Goal: Information Seeking & Learning: Understand process/instructions

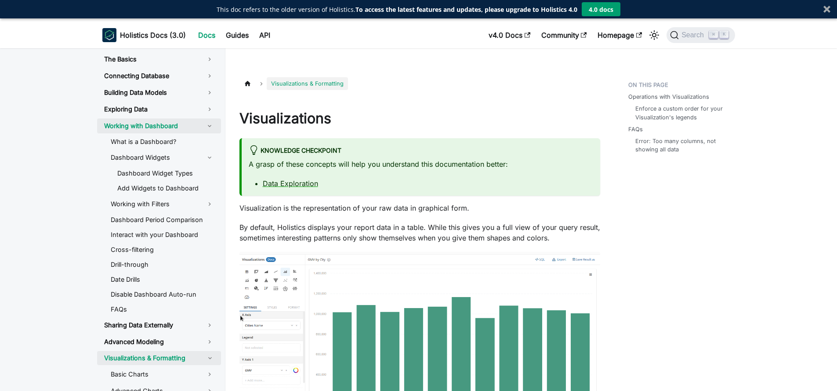
click at [161, 128] on link "Working with Dashboard" at bounding box center [159, 126] width 124 height 15
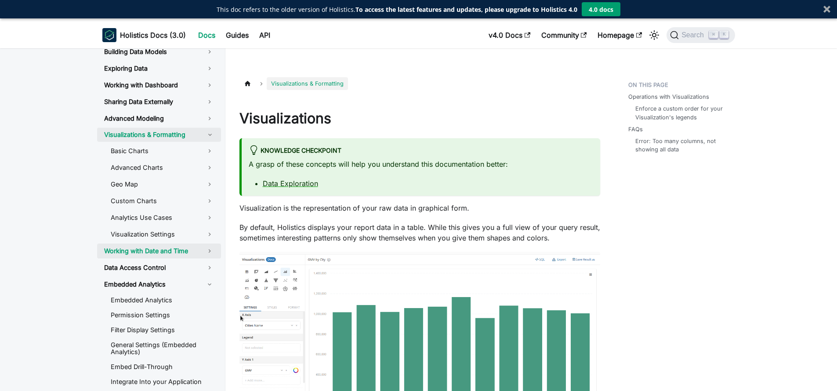
scroll to position [43, 0]
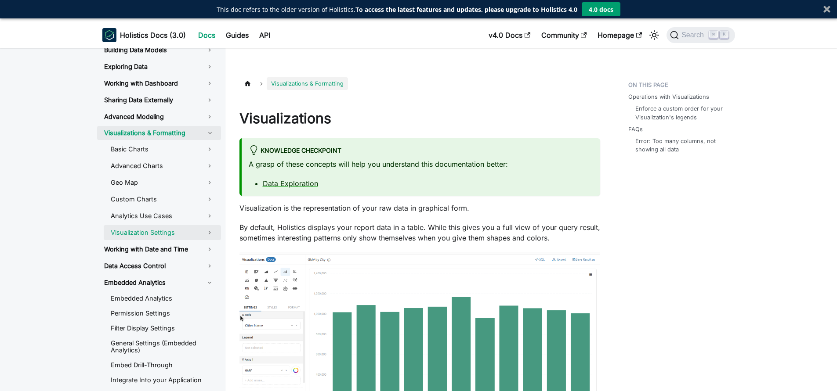
click at [176, 230] on link "Visualization Settings" at bounding box center [162, 232] width 117 height 15
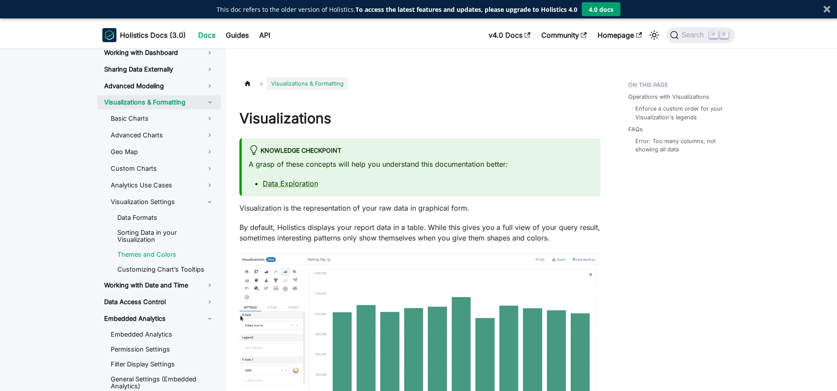
scroll to position [74, 0]
drag, startPoint x: 175, startPoint y: 251, endPoint x: 215, endPoint y: 263, distance: 42.0
click at [175, 251] on link "Themes and Colors" at bounding box center [165, 253] width 111 height 13
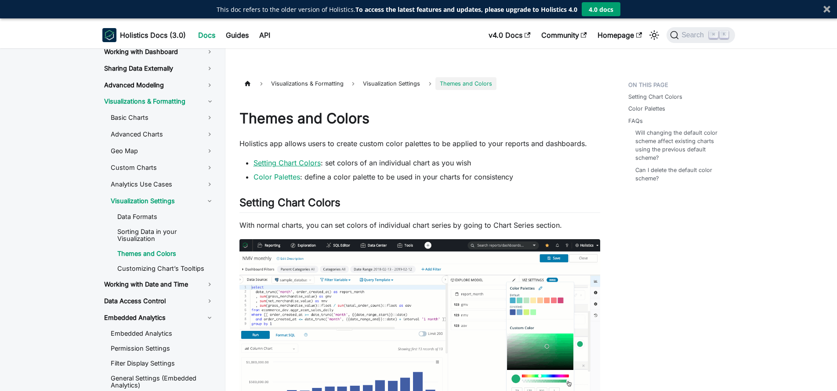
click at [303, 160] on link "Setting Chart Colors" at bounding box center [286, 163] width 67 height 9
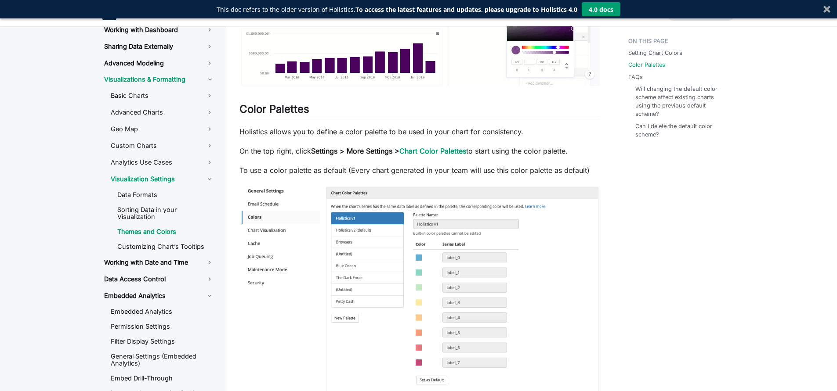
scroll to position [333, 0]
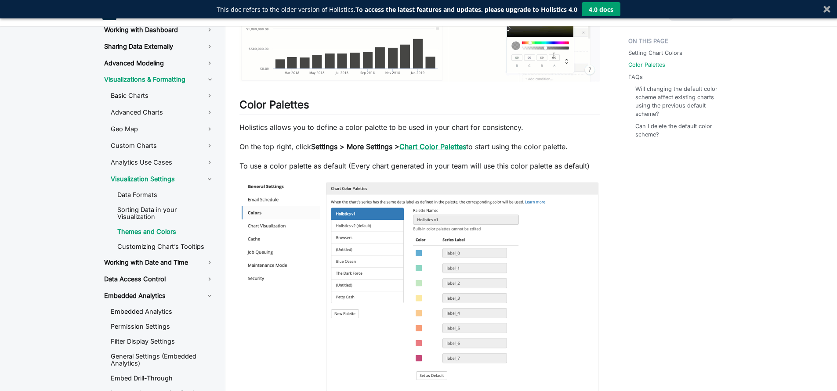
click at [441, 149] on link "Chart Color Palettes" at bounding box center [432, 146] width 67 height 9
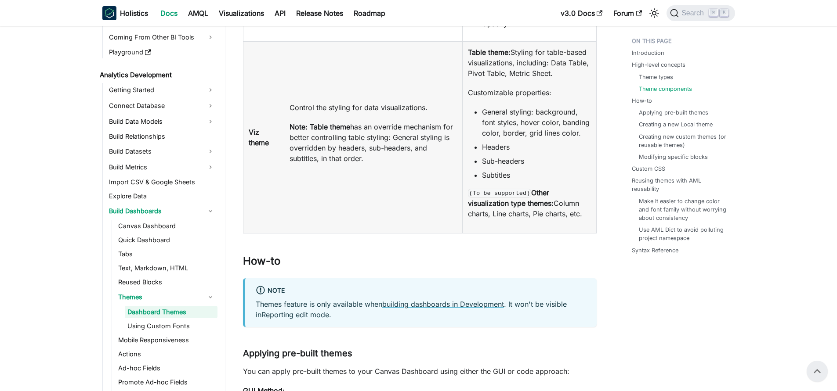
scroll to position [1001, 0]
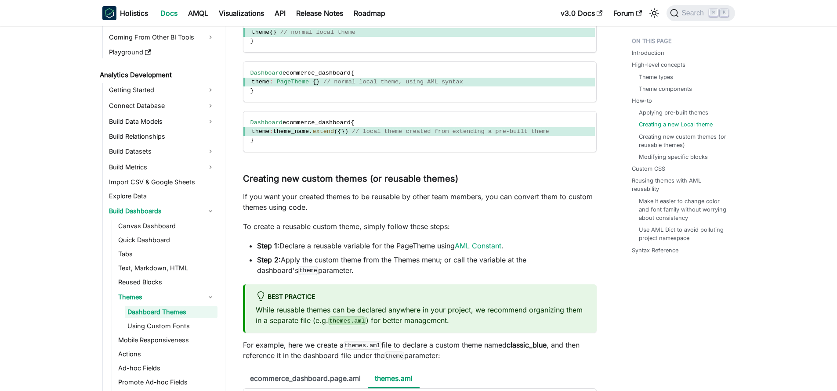
scroll to position [2467, 0]
click at [482, 250] on link "AML Constant" at bounding box center [478, 245] width 47 height 9
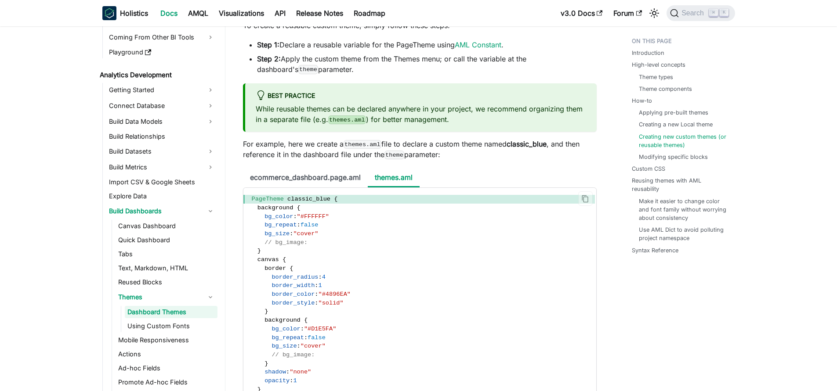
scroll to position [2671, 0]
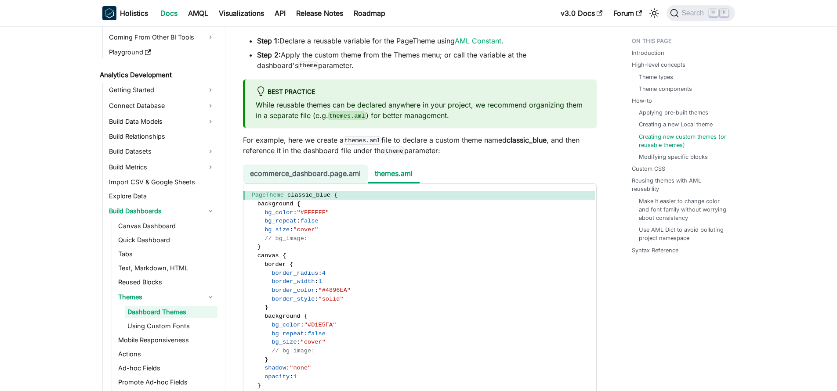
drag, startPoint x: 316, startPoint y: 188, endPoint x: 321, endPoint y: 188, distance: 4.9
click at [316, 184] on li "ecommerce_dashboard.page.aml" at bounding box center [305, 174] width 125 height 19
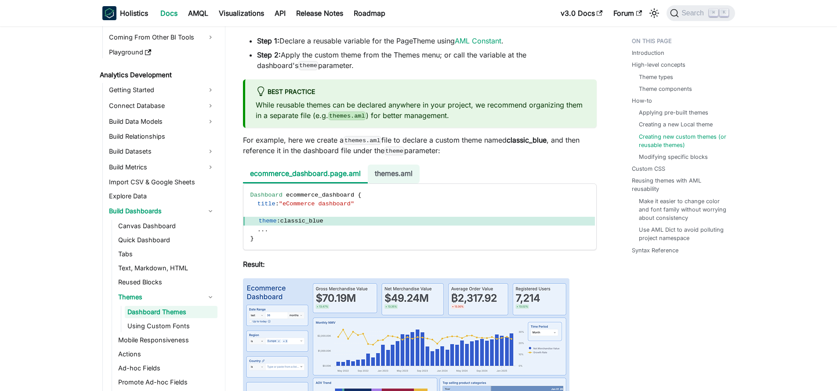
click at [396, 184] on li "themes.aml" at bounding box center [394, 174] width 52 height 19
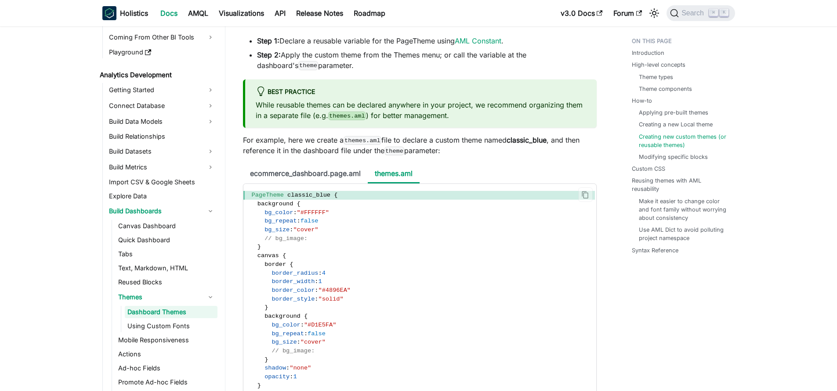
click at [260, 199] on span "PageTheme" at bounding box center [268, 195] width 32 height 7
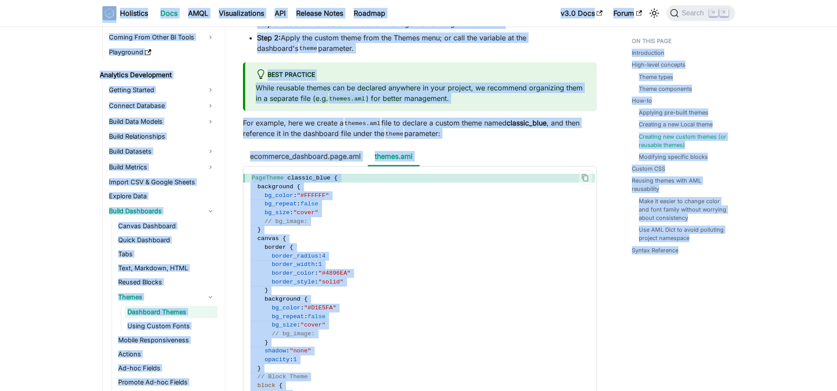
click at [312, 260] on span "border_radius" at bounding box center [294, 256] width 47 height 7
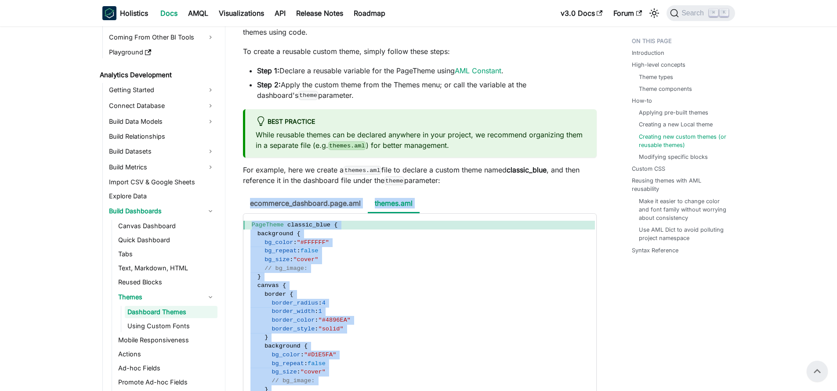
scroll to position [2635, 0]
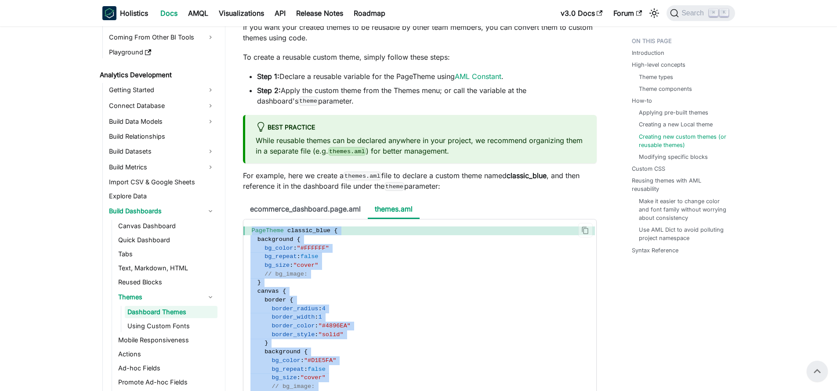
drag, startPoint x: 284, startPoint y: 231, endPoint x: 248, endPoint y: 241, distance: 37.0
copy code "PageTheme classic_blue { background { bg_color : "#FFFFFF" bg_repeat : false bg…"
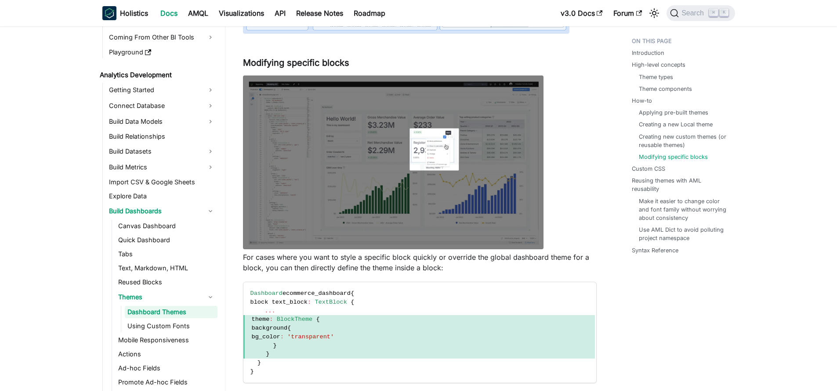
scroll to position [4040, 0]
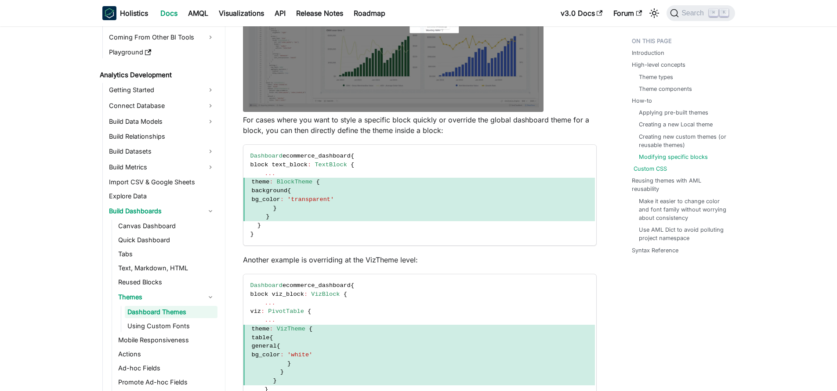
click at [649, 168] on link "Custom CSS" at bounding box center [649, 169] width 33 height 8
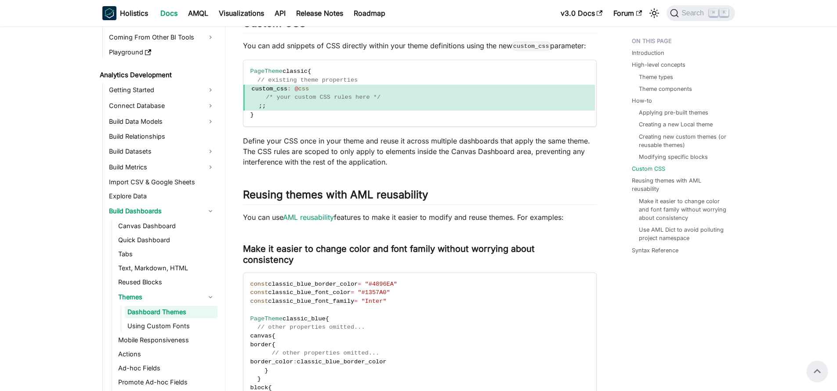
scroll to position [4453, 0]
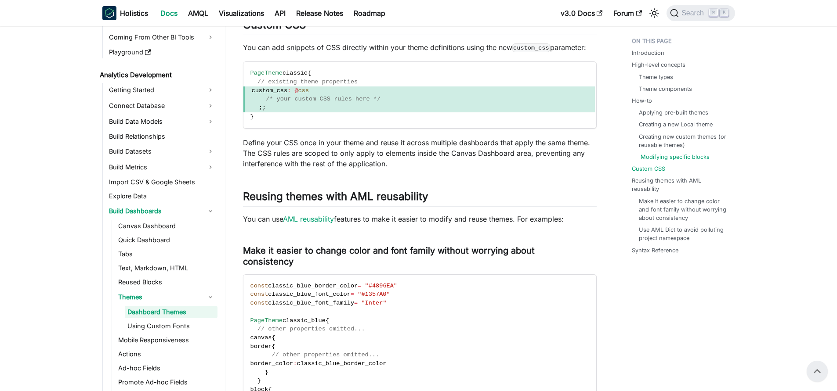
click at [658, 158] on link "Modifying specific blocks" at bounding box center [674, 157] width 69 height 8
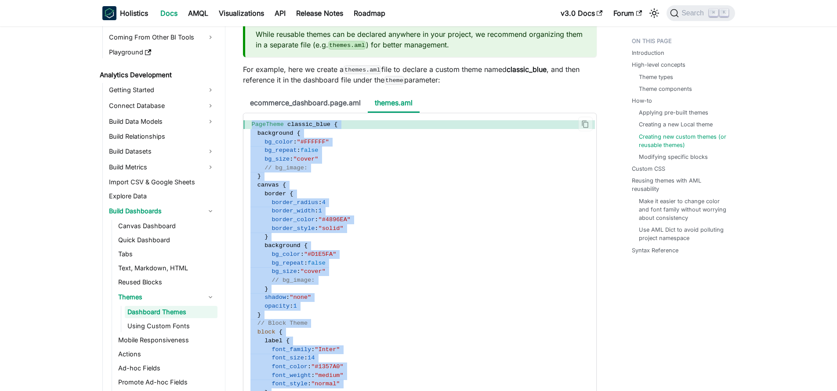
scroll to position [2747, 0]
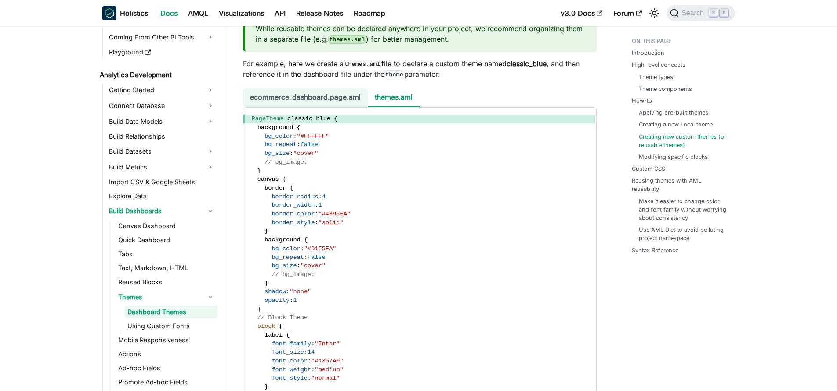
click at [344, 106] on li "ecommerce_dashboard.page.aml" at bounding box center [305, 97] width 125 height 19
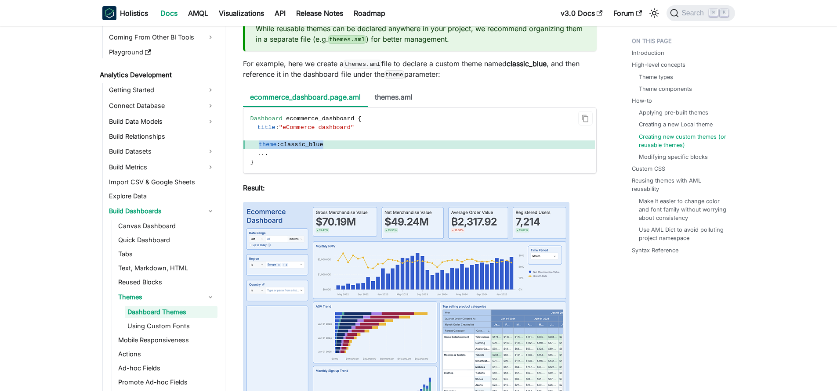
drag, startPoint x: 258, startPoint y: 153, endPoint x: 333, endPoint y: 154, distance: 75.6
click at [333, 149] on span "theme : classic_blue" at bounding box center [418, 145] width 351 height 9
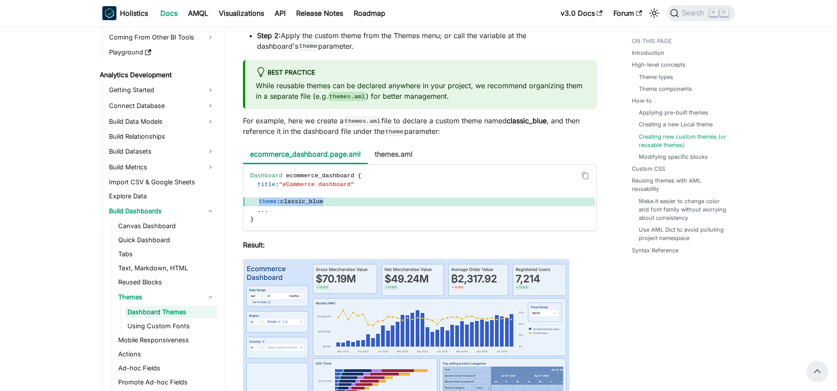
scroll to position [2681, 0]
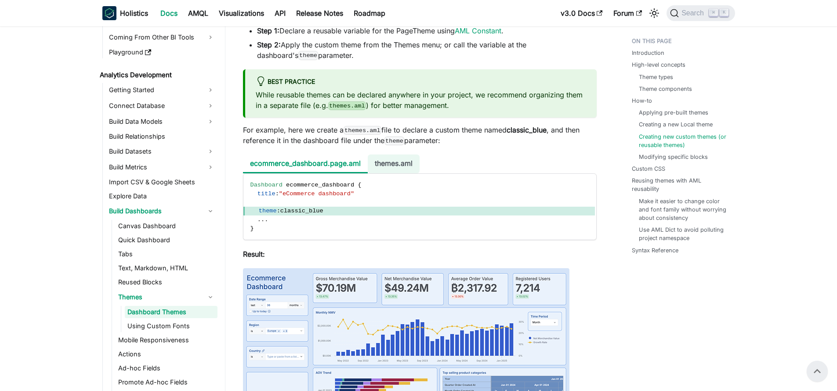
drag, startPoint x: 425, startPoint y: 171, endPoint x: 416, endPoint y: 174, distance: 8.8
click at [420, 172] on ul "ecommerce_dashboard.page.aml themes.aml" at bounding box center [420, 164] width 354 height 19
click at [415, 174] on li "themes.aml" at bounding box center [394, 164] width 52 height 19
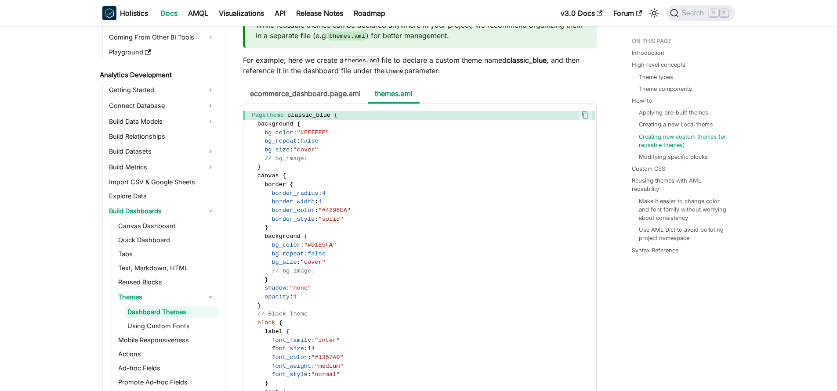
scroll to position [2751, 0]
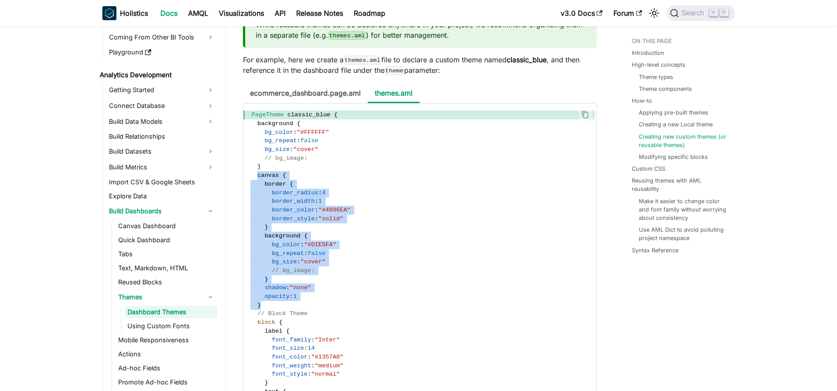
drag, startPoint x: 257, startPoint y: 188, endPoint x: 299, endPoint y: 318, distance: 136.8
copy code "canvas { border { border_radius : 4 border_width : 1 border_color : "#4896EA" b…"
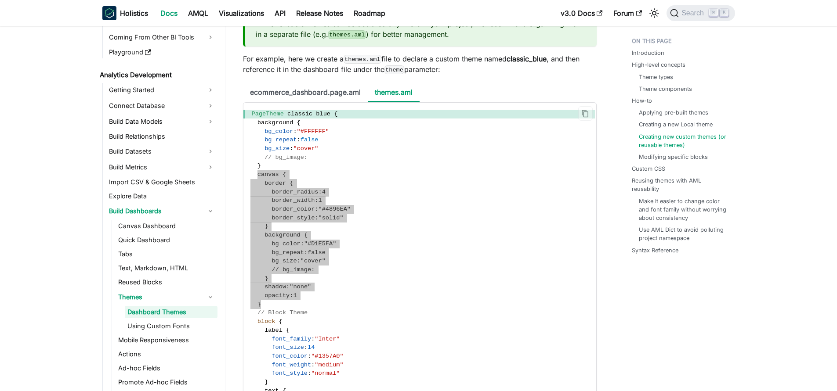
scroll to position [2753, 0]
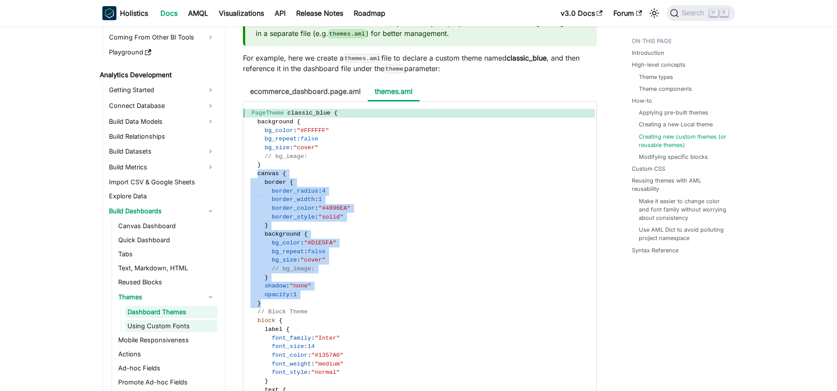
click at [172, 329] on link "Using Custom Fonts" at bounding box center [171, 326] width 93 height 12
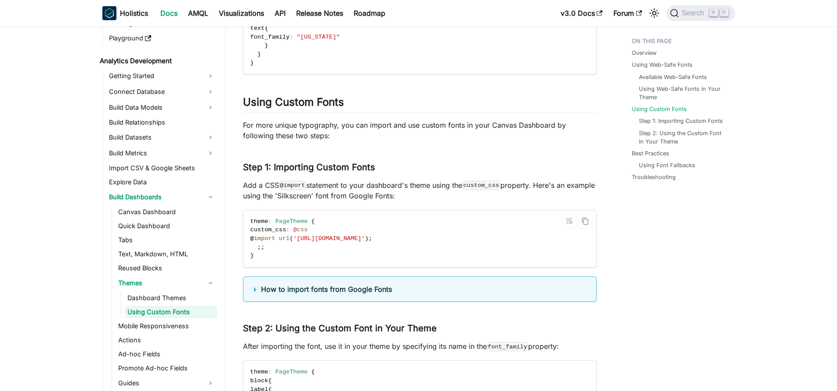
scroll to position [781, 0]
drag, startPoint x: 265, startPoint y: 246, endPoint x: 333, endPoint y: 286, distance: 78.6
click at [372, 241] on span "@ import url ( 'https://fonts.googleapis.com/css2?family=Silkscreen:wght@400;70…" at bounding box center [311, 238] width 122 height 7
click at [270, 293] on b "How to import fonts from Google Fonts" at bounding box center [326, 289] width 131 height 9
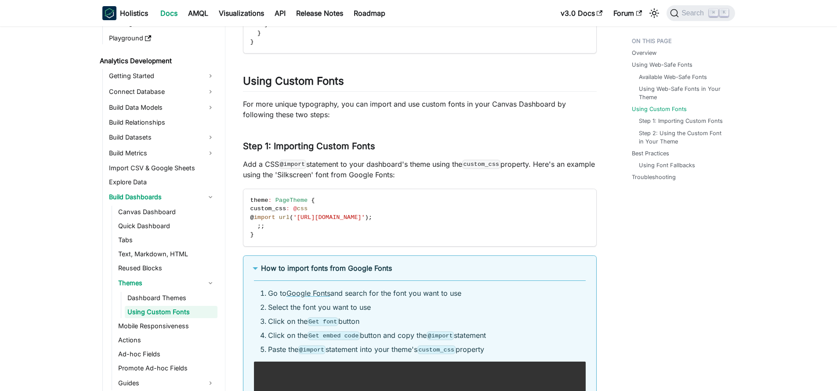
scroll to position [811, 0]
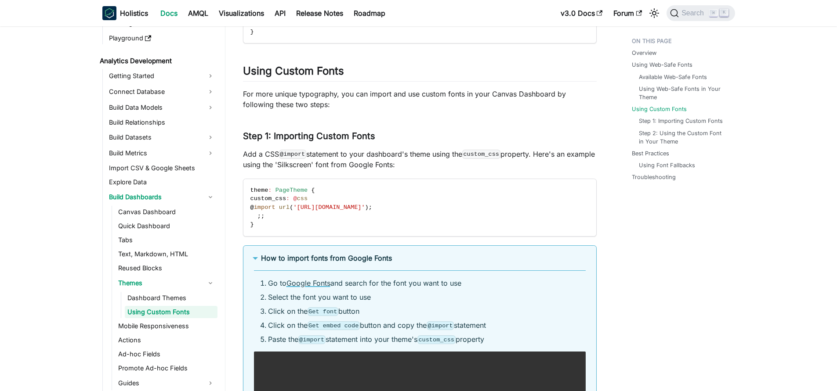
click at [315, 288] on link "Google Fonts" at bounding box center [308, 283] width 44 height 9
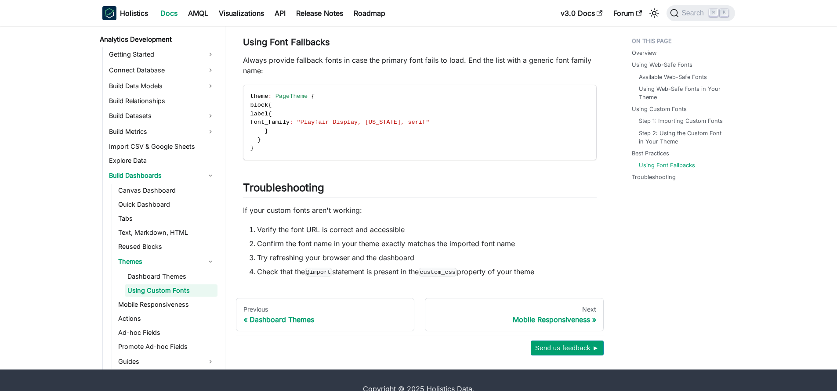
scroll to position [1598, 0]
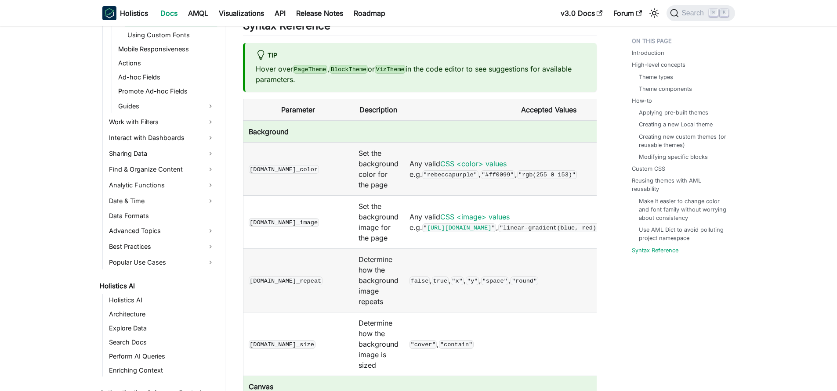
scroll to position [5223, 0]
click at [505, 158] on link "CSS <color> values" at bounding box center [473, 162] width 66 height 9
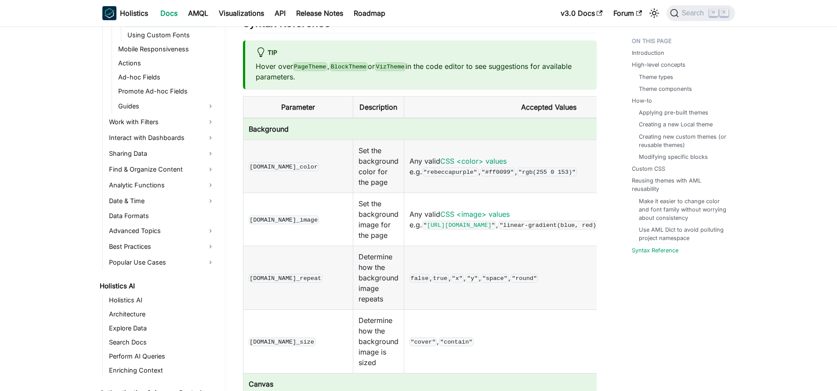
scroll to position [5225, 0]
click at [509, 210] on link "CSS <image> values" at bounding box center [474, 214] width 69 height 9
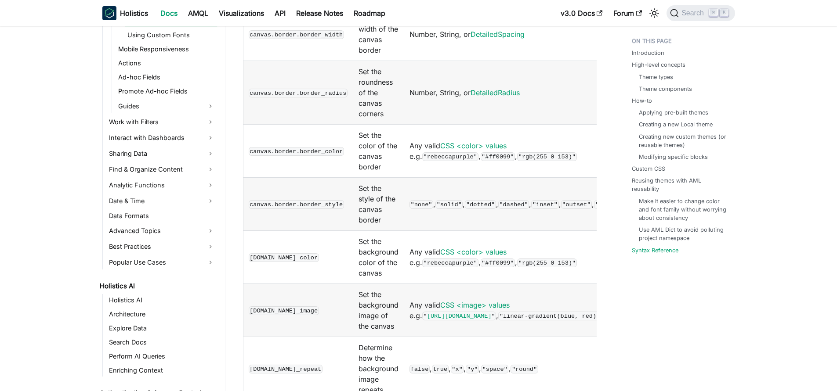
scroll to position [5614, 0]
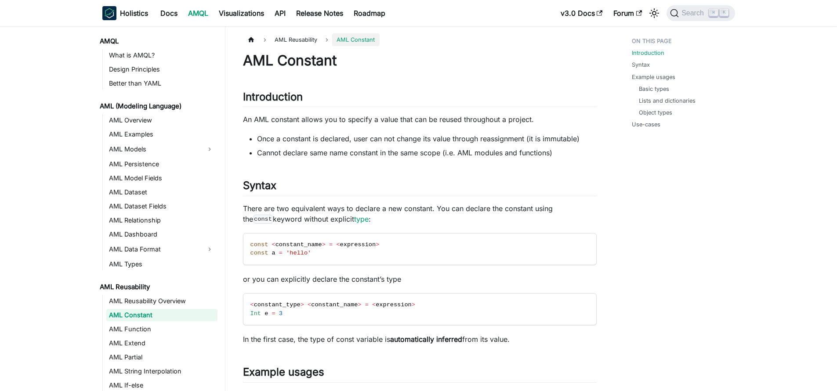
scroll to position [3, 0]
